Goal: Task Accomplishment & Management: Manage account settings

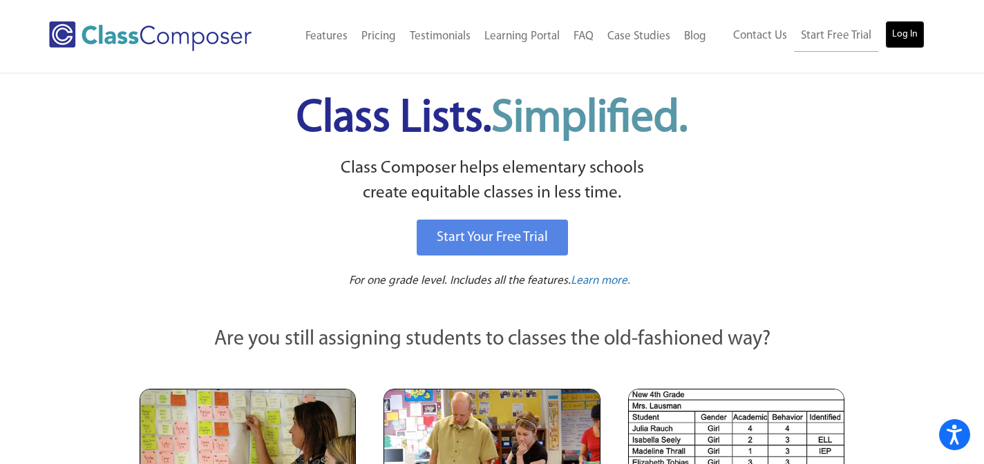
click at [901, 30] on link "Log In" at bounding box center [904, 35] width 39 height 28
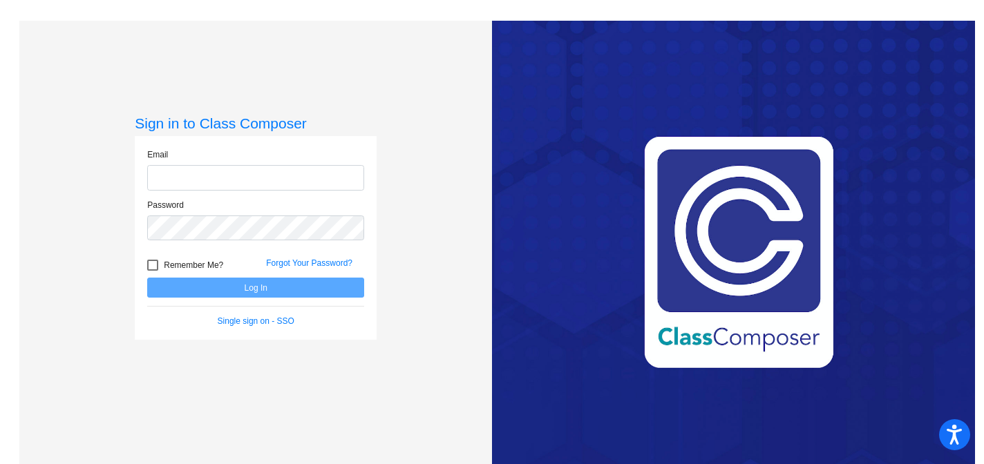
type input "hewbank@chillicotheschools.org"
click at [279, 296] on button "Log In" at bounding box center [255, 288] width 217 height 20
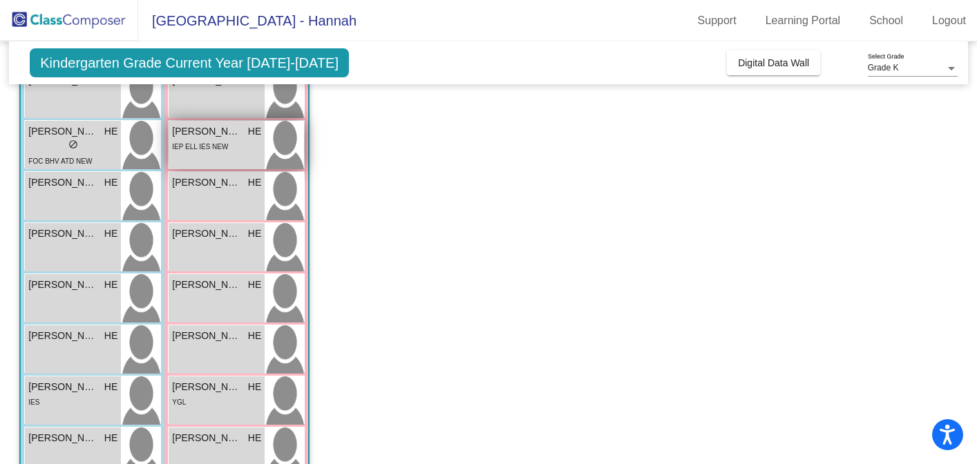
scroll to position [158, 0]
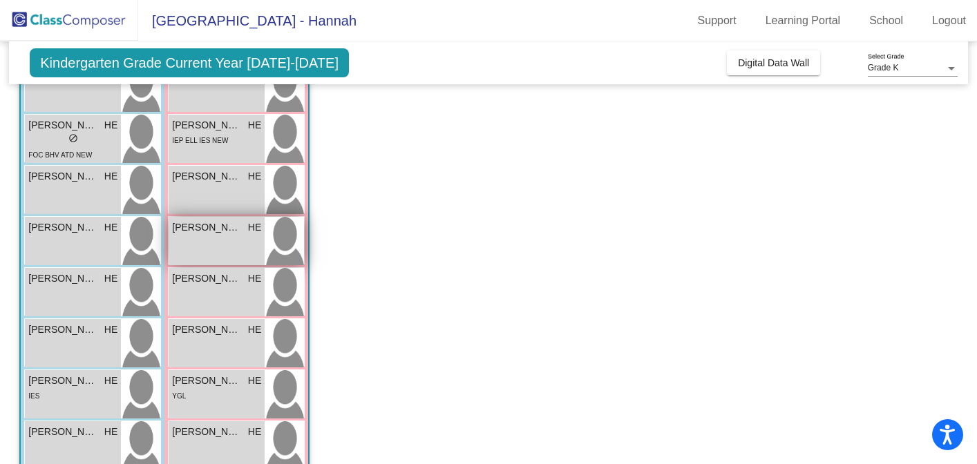
click at [236, 247] on div "Harper Souders HE lock do_not_disturb_alt" at bounding box center [217, 241] width 96 height 48
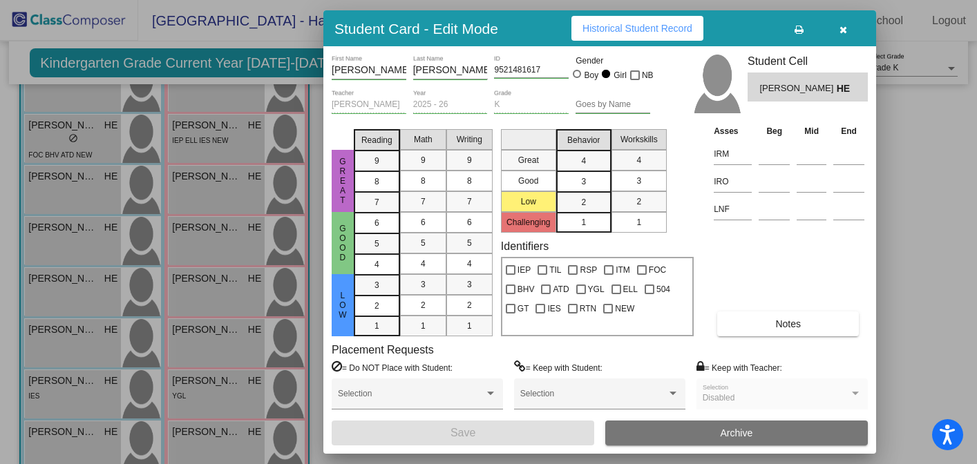
click at [844, 34] on button "button" at bounding box center [843, 28] width 44 height 25
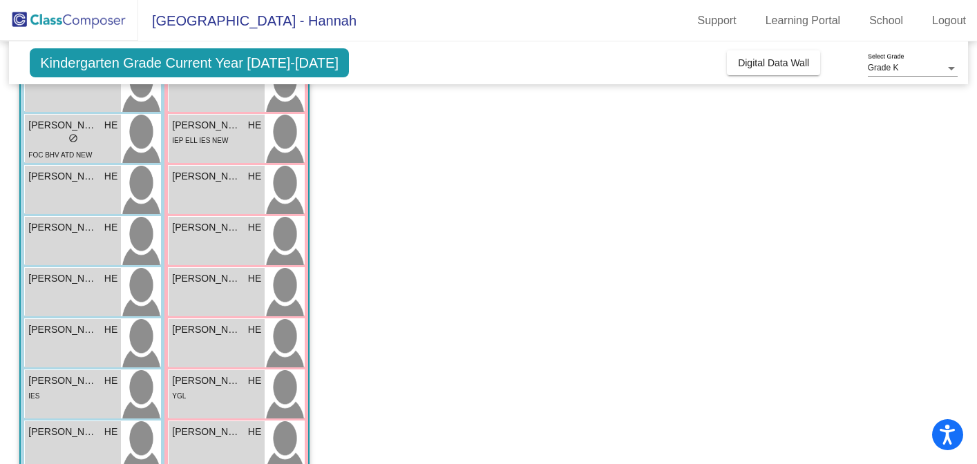
scroll to position [0, 0]
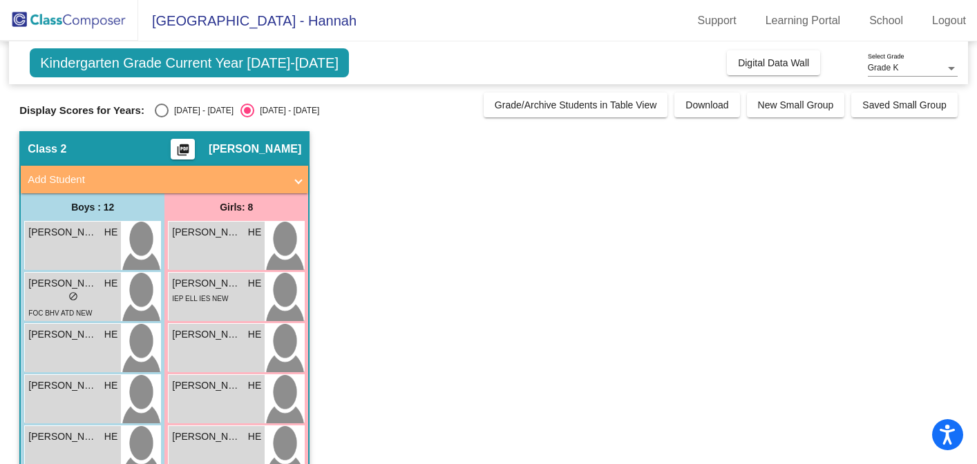
click at [177, 113] on div "2024 - 2025" at bounding box center [201, 110] width 65 height 12
click at [162, 117] on input "2024 - 2025" at bounding box center [161, 117] width 1 height 1
radio input "true"
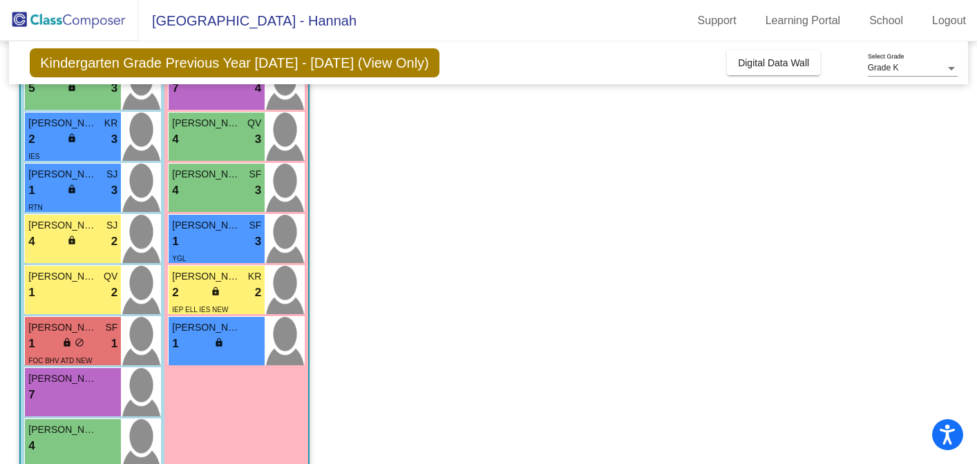
scroll to position [269, 0]
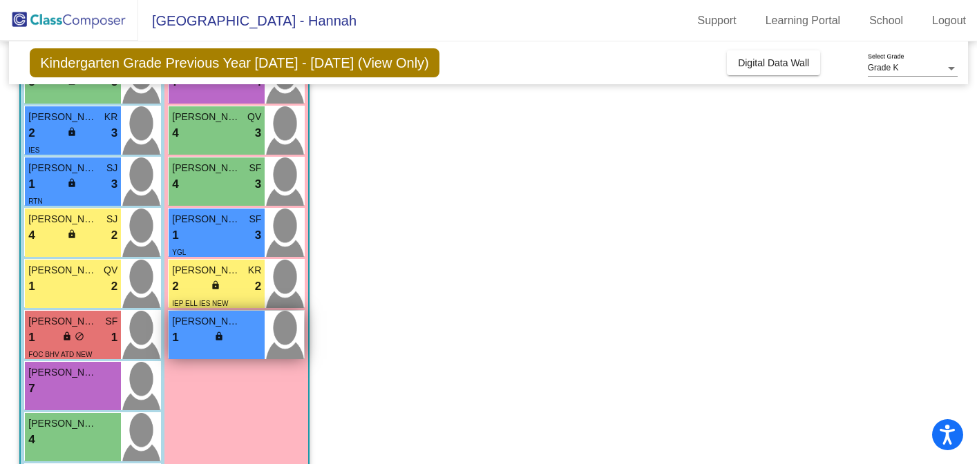
click at [184, 336] on div "1 lock do_not_disturb_alt" at bounding box center [216, 338] width 89 height 18
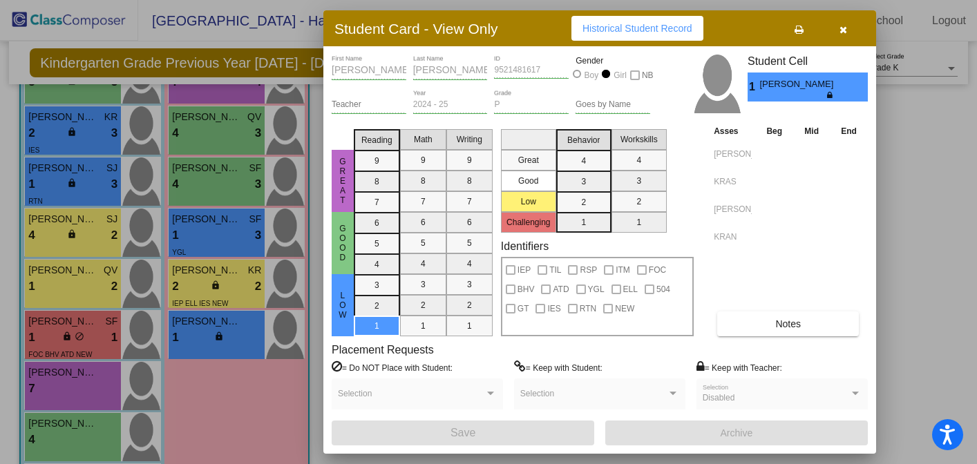
click at [781, 317] on button "Notes" at bounding box center [788, 324] width 142 height 25
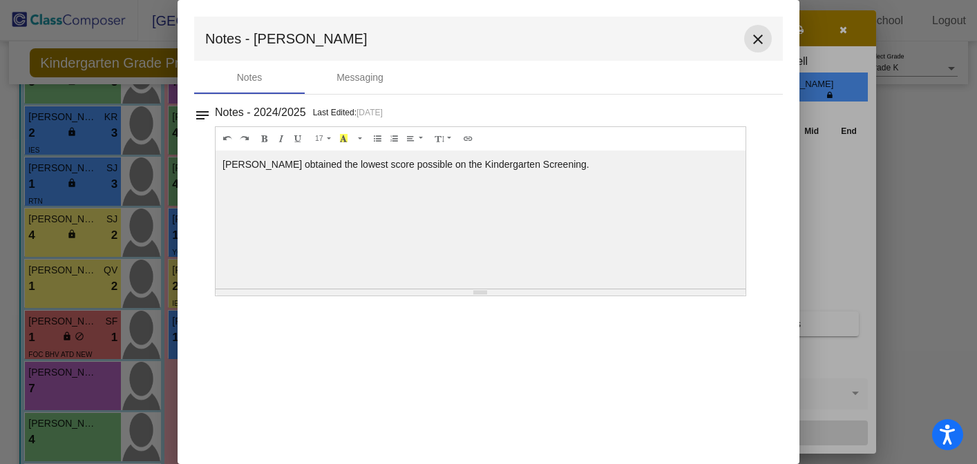
click at [755, 39] on mat-icon "close" at bounding box center [758, 39] width 17 height 17
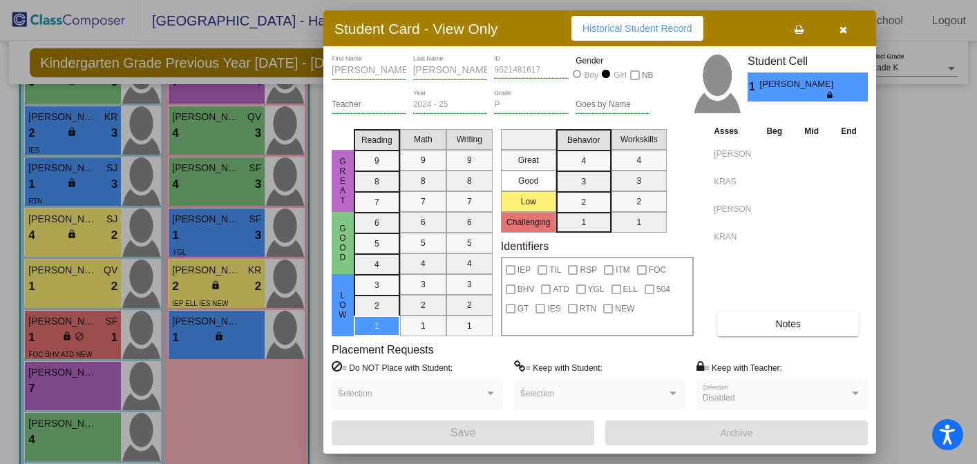
click at [843, 30] on icon "button" at bounding box center [843, 30] width 8 height 10
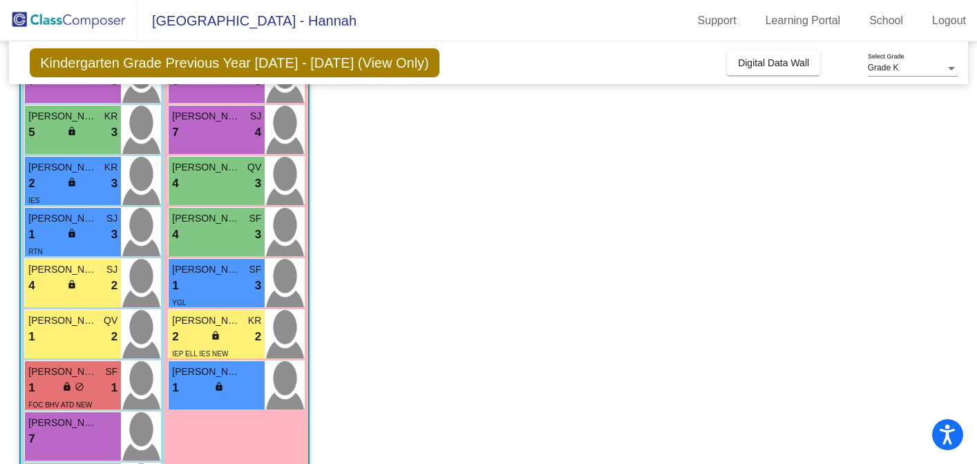
scroll to position [212, 0]
